Goal: Navigation & Orientation: Find specific page/section

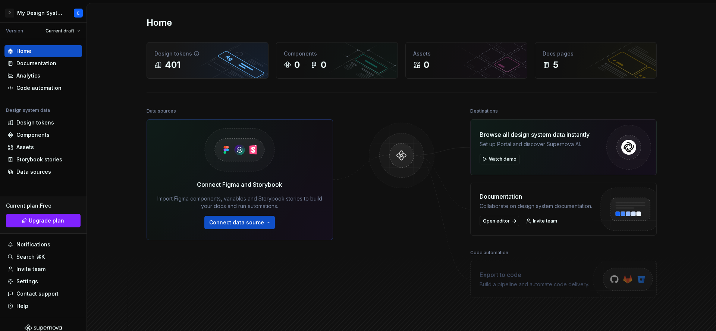
click at [190, 60] on div "401" at bounding box center [207, 65] width 106 height 12
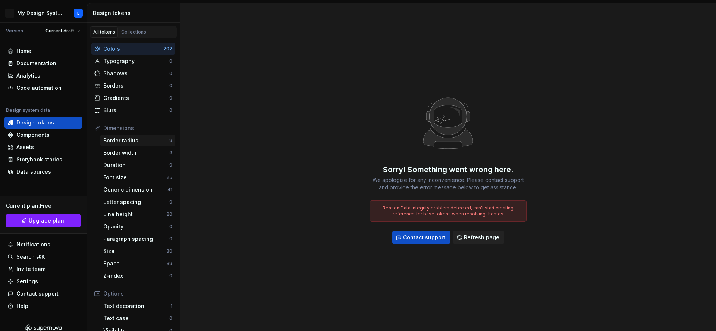
click at [143, 140] on div "Border radius" at bounding box center [136, 140] width 66 height 7
click at [139, 176] on div "Font size" at bounding box center [134, 177] width 63 height 7
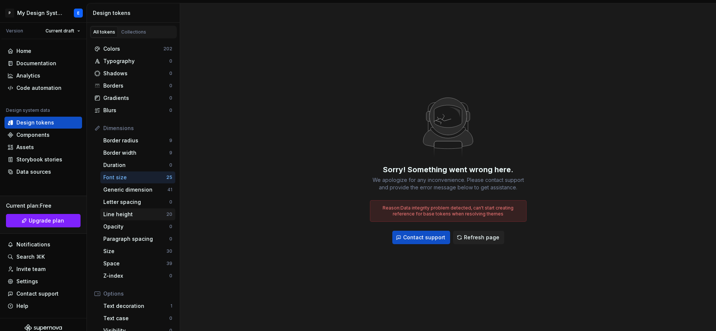
click at [137, 213] on div "Line height" at bounding box center [134, 214] width 63 height 7
click at [148, 260] on div "Space" at bounding box center [134, 263] width 63 height 7
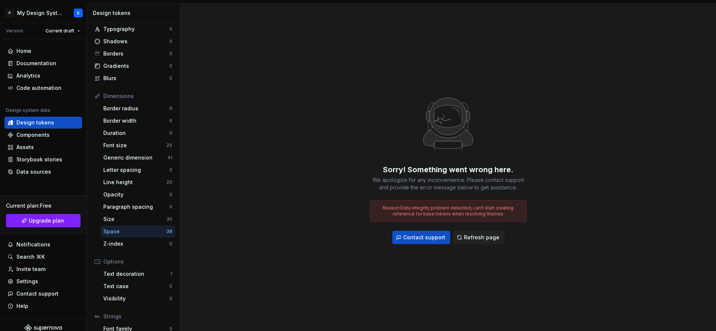
scroll to position [77, 0]
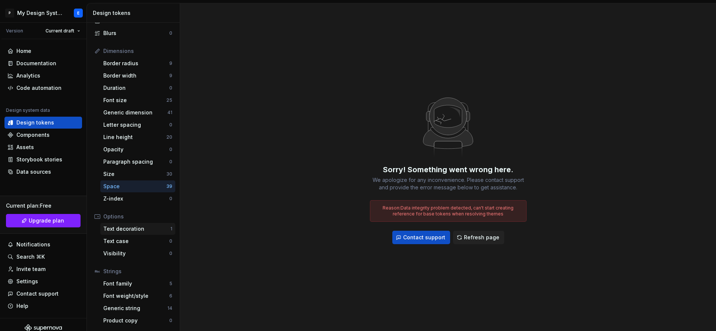
click at [130, 232] on div "Text decoration 1" at bounding box center [137, 229] width 75 height 12
click at [130, 245] on div "Text case 0" at bounding box center [137, 241] width 75 height 12
click at [480, 239] on span "Refresh page" at bounding box center [481, 237] width 35 height 7
click at [480, 240] on span "Refresh page" at bounding box center [481, 237] width 35 height 7
click at [477, 239] on span "Refresh page" at bounding box center [481, 237] width 35 height 7
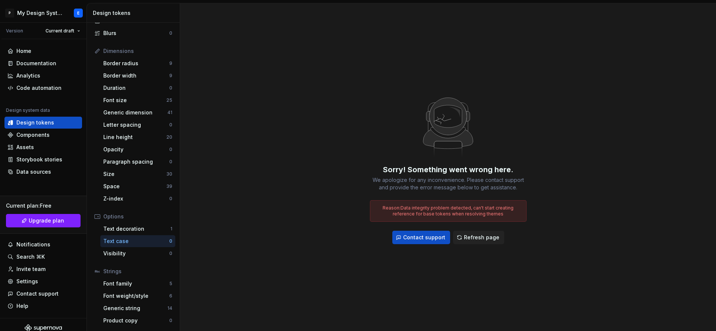
click at [477, 239] on span "Refresh page" at bounding box center [481, 237] width 35 height 7
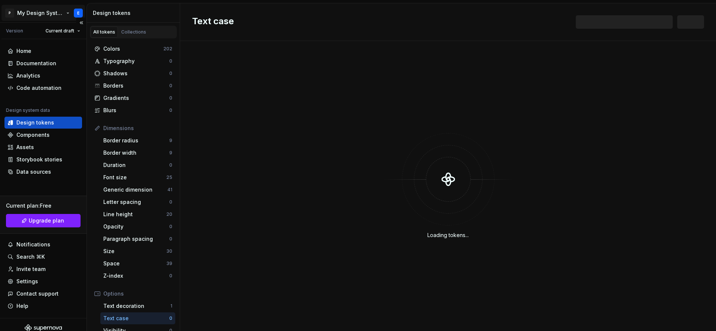
click at [81, 16] on html "P My Design System E Version Current draft Home Documentation Analytics Code au…" at bounding box center [358, 165] width 716 height 331
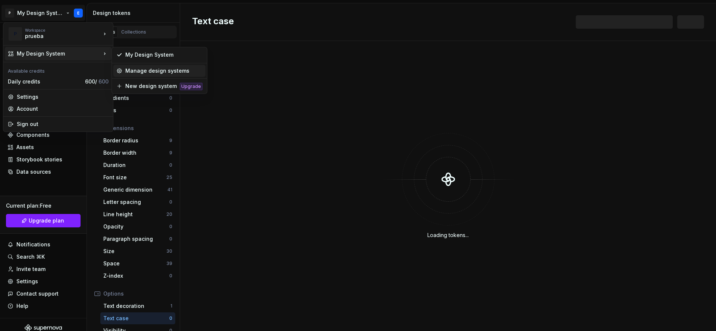
click at [133, 70] on div "Manage design systems" at bounding box center [163, 70] width 77 height 7
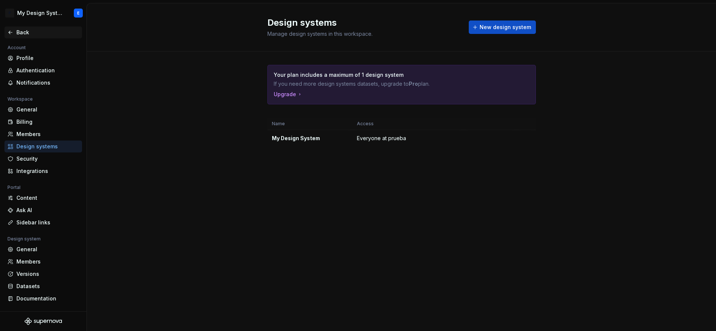
click at [13, 32] on div "Back" at bounding box center [43, 32] width 72 height 7
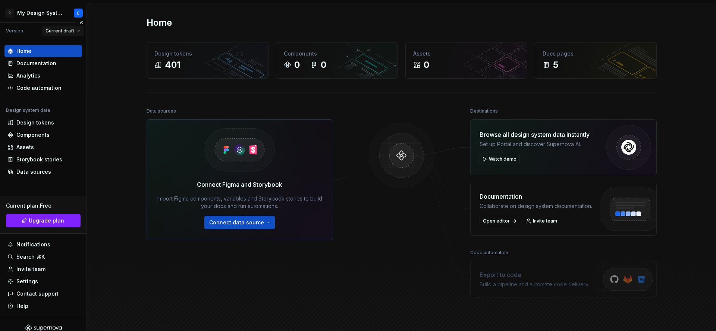
click at [78, 31] on html "P My Design System E Version Current draft Home Documentation Analytics Code au…" at bounding box center [358, 165] width 716 height 331
click at [66, 56] on div "v 1" at bounding box center [81, 57] width 48 height 7
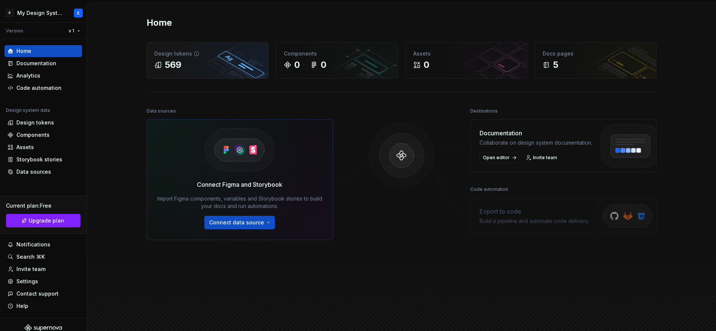
click at [179, 50] on div "Design tokens" at bounding box center [207, 53] width 106 height 7
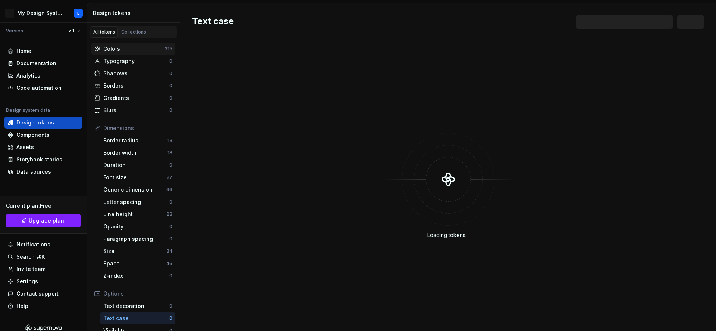
click at [134, 45] on div "Colors" at bounding box center [133, 48] width 61 height 7
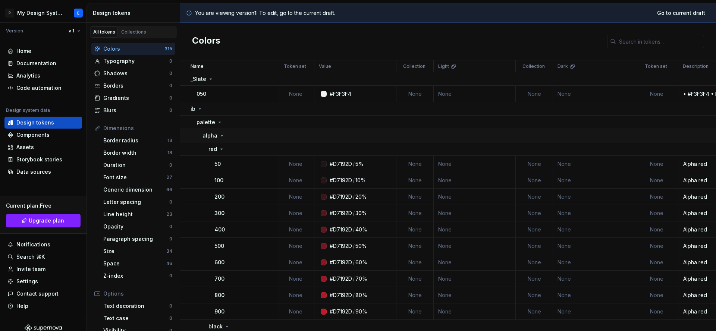
click at [219, 134] on icon at bounding box center [222, 136] width 6 height 6
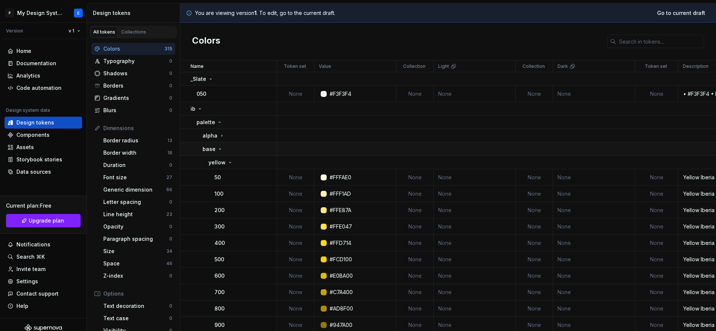
click at [219, 147] on icon at bounding box center [220, 149] width 6 height 6
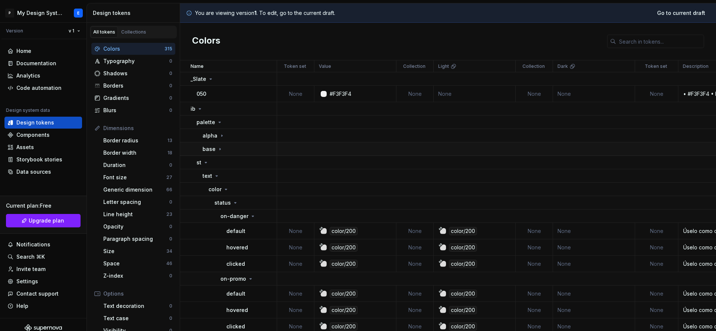
click at [218, 146] on icon at bounding box center [220, 149] width 6 height 6
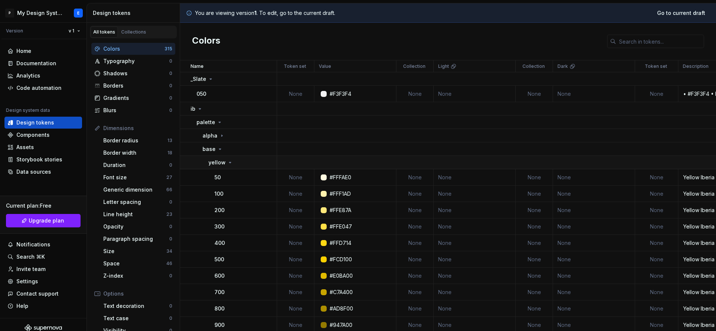
click at [228, 163] on icon at bounding box center [230, 163] width 6 height 6
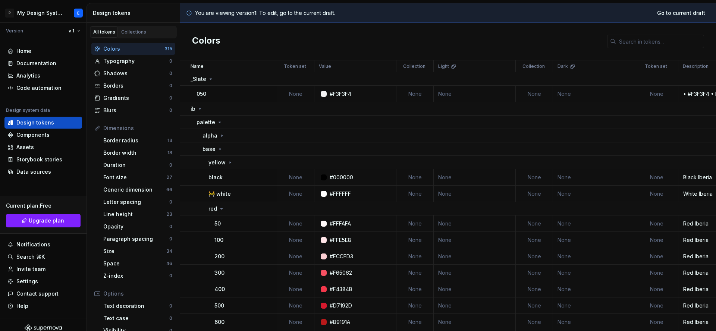
click at [341, 178] on div "#000000" at bounding box center [340, 177] width 23 height 7
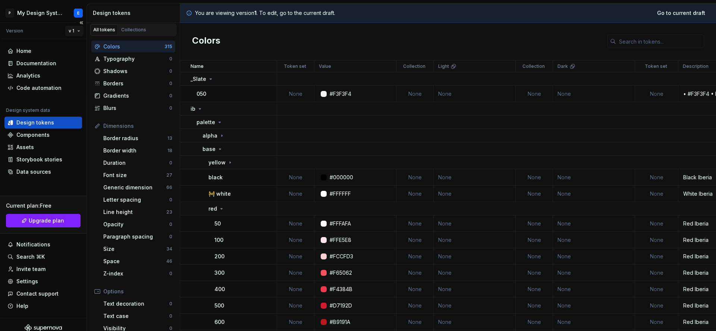
click at [77, 31] on html "P My Design System E Version v 1 Home Documentation Analytics Code automation D…" at bounding box center [358, 165] width 716 height 331
click at [78, 43] on div "Current draft" at bounding box center [98, 46] width 63 height 12
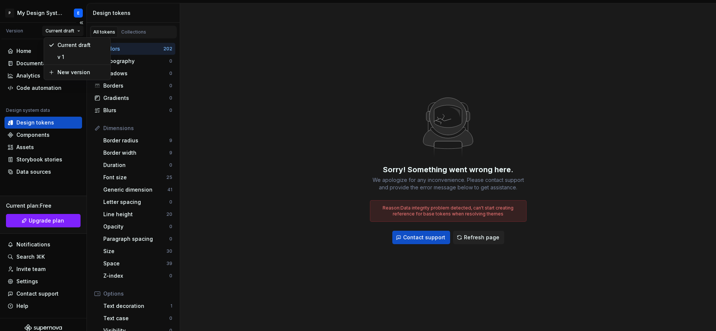
click at [79, 31] on html "P My Design System E Version Current draft Home Documentation Analytics Code au…" at bounding box center [358, 165] width 716 height 331
click at [70, 54] on div "v 1" at bounding box center [81, 57] width 48 height 7
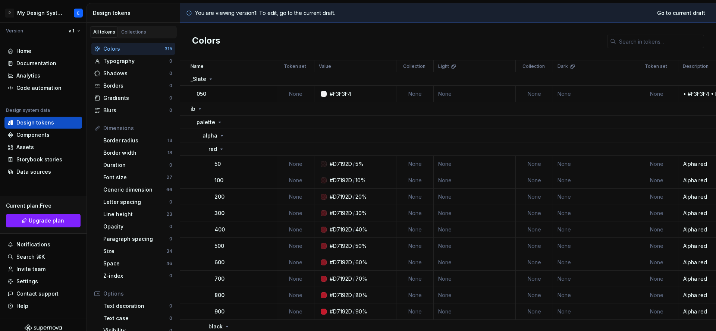
scroll to position [1, 0]
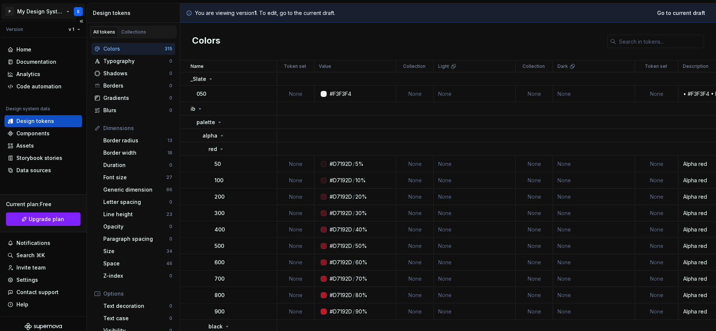
click at [77, 14] on html "P My Design System E Version v 1 Home Documentation Analytics Code automation D…" at bounding box center [358, 165] width 716 height 331
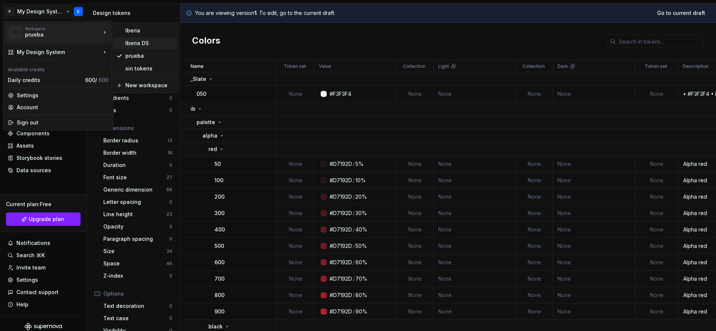
click at [136, 47] on div "Iberia DS" at bounding box center [144, 43] width 63 height 12
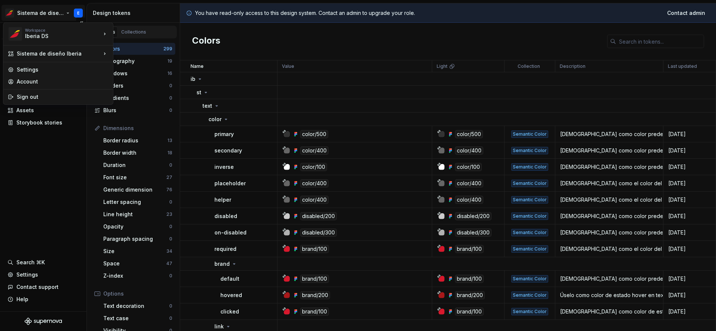
click at [78, 11] on html "Sistema de diseño Iberia E Version Current draft Documentation Design system da…" at bounding box center [358, 165] width 716 height 331
click at [141, 58] on div "prueba" at bounding box center [149, 57] width 48 height 7
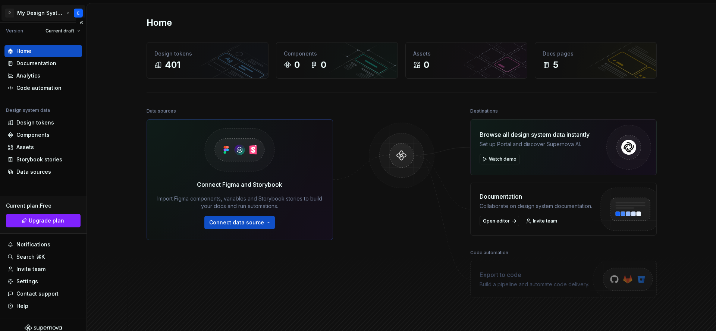
click at [81, 9] on html "P My Design System E Version Current draft Home Documentation Analytics Code au…" at bounding box center [358, 165] width 716 height 331
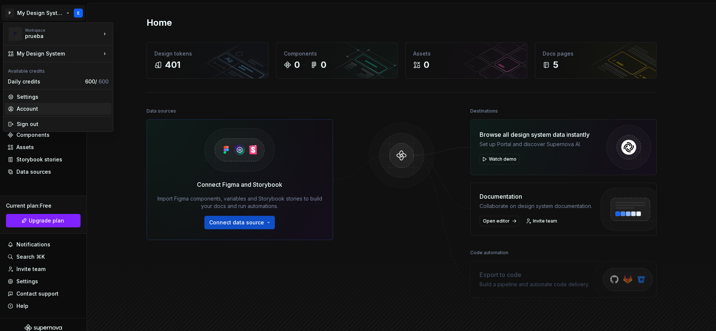
click at [39, 112] on div "Account" at bounding box center [63, 108] width 92 height 7
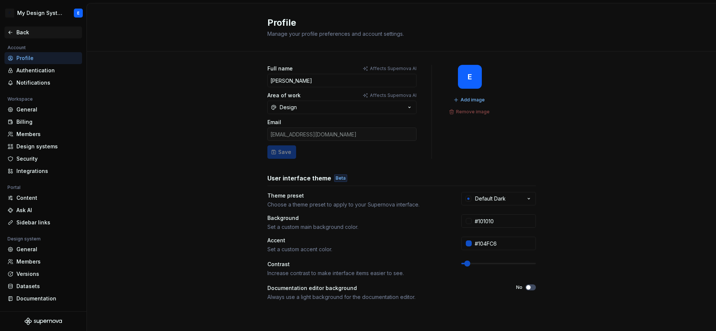
click at [19, 31] on div "Back" at bounding box center [47, 32] width 63 height 7
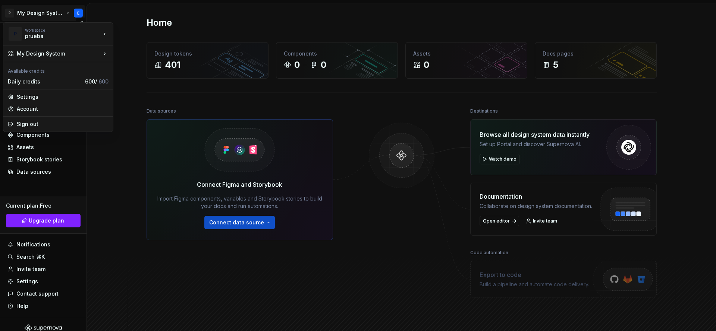
click at [76, 11] on html "P My Design System E Version Current draft Home Documentation Analytics Code au…" at bounding box center [358, 165] width 716 height 331
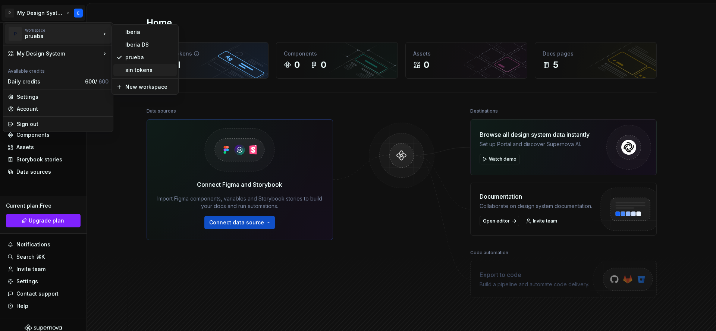
click at [148, 70] on div "sin tokens" at bounding box center [149, 69] width 48 height 7
